Goal: Find specific page/section: Find specific page/section

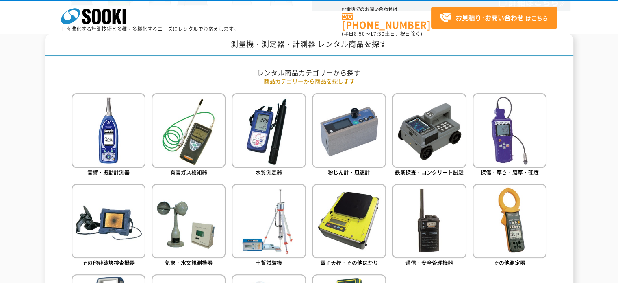
scroll to position [407, 0]
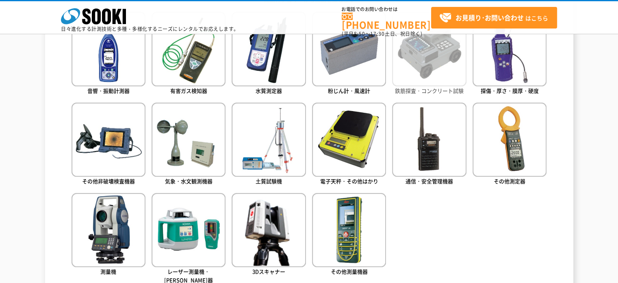
click at [418, 57] on img at bounding box center [429, 49] width 74 height 74
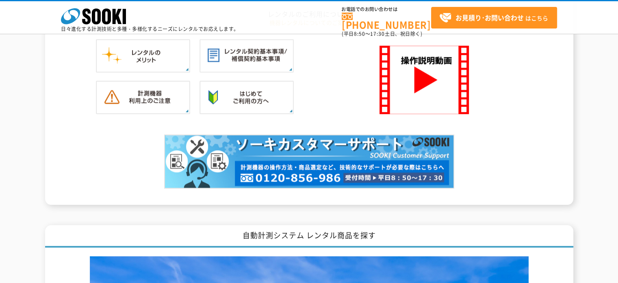
scroll to position [691, 0]
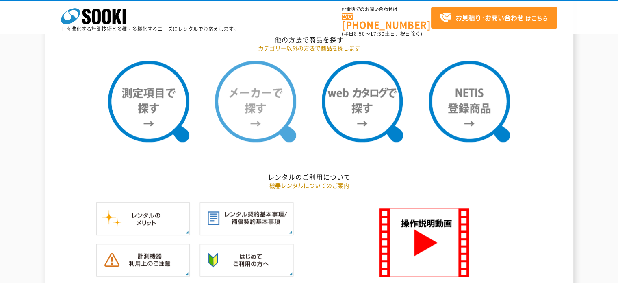
click at [251, 85] on img at bounding box center [255, 101] width 81 height 81
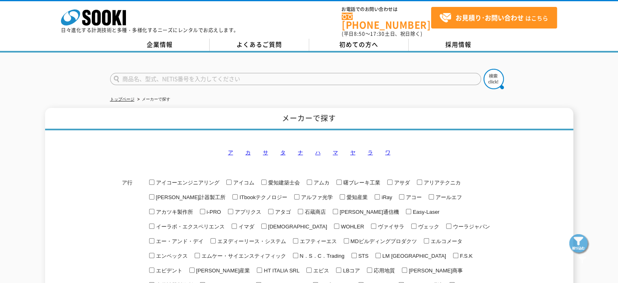
click at [283, 149] on link "タ" at bounding box center [283, 152] width 5 height 6
